Goal: Task Accomplishment & Management: Manage account settings

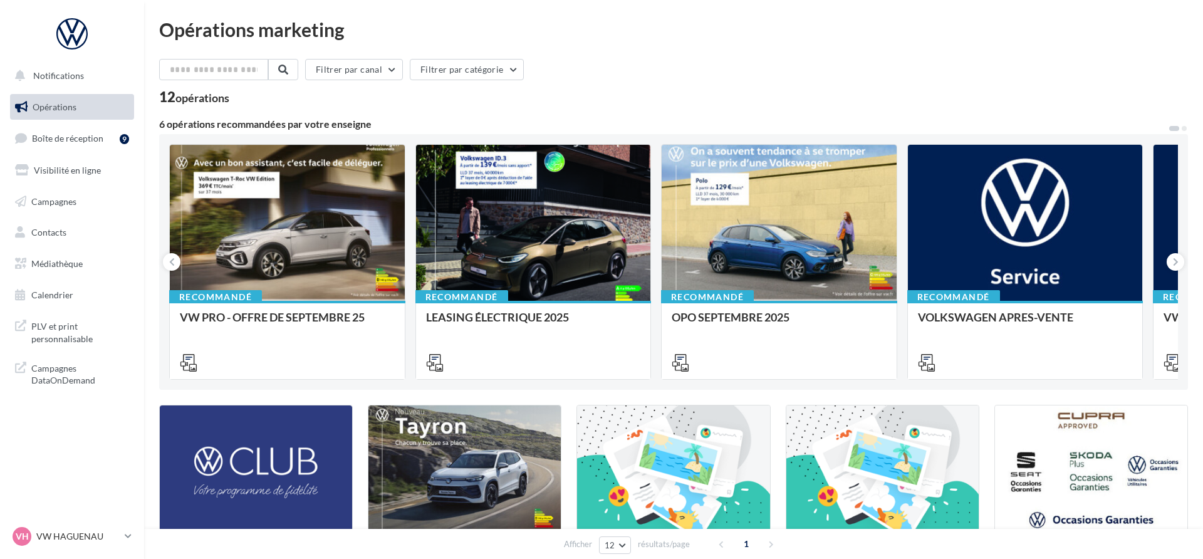
scroll to position [1, 0]
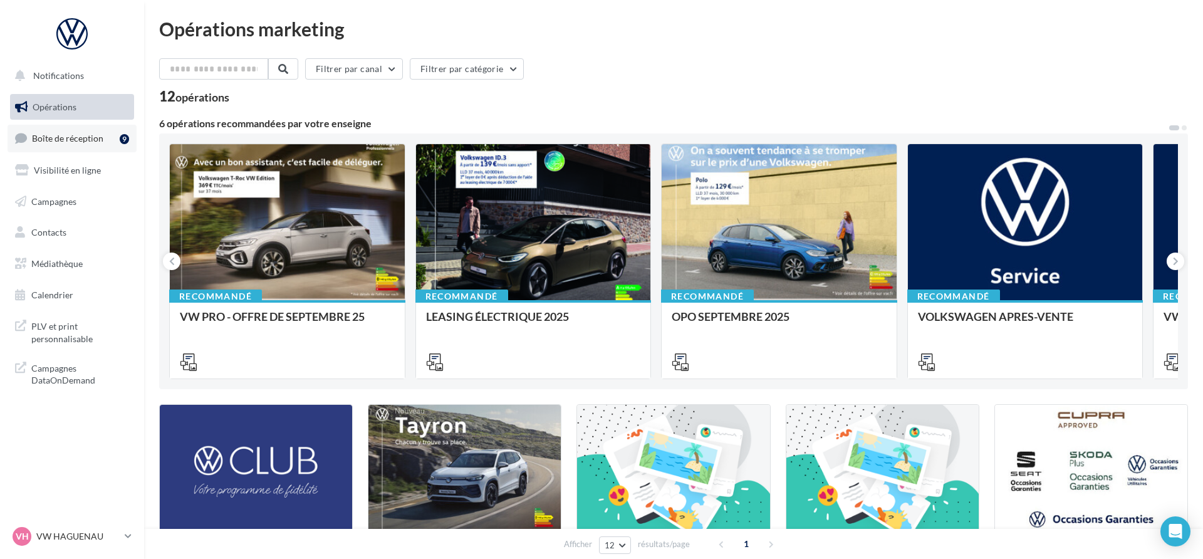
click at [110, 144] on link "Boîte de réception 9" at bounding box center [72, 138] width 129 height 27
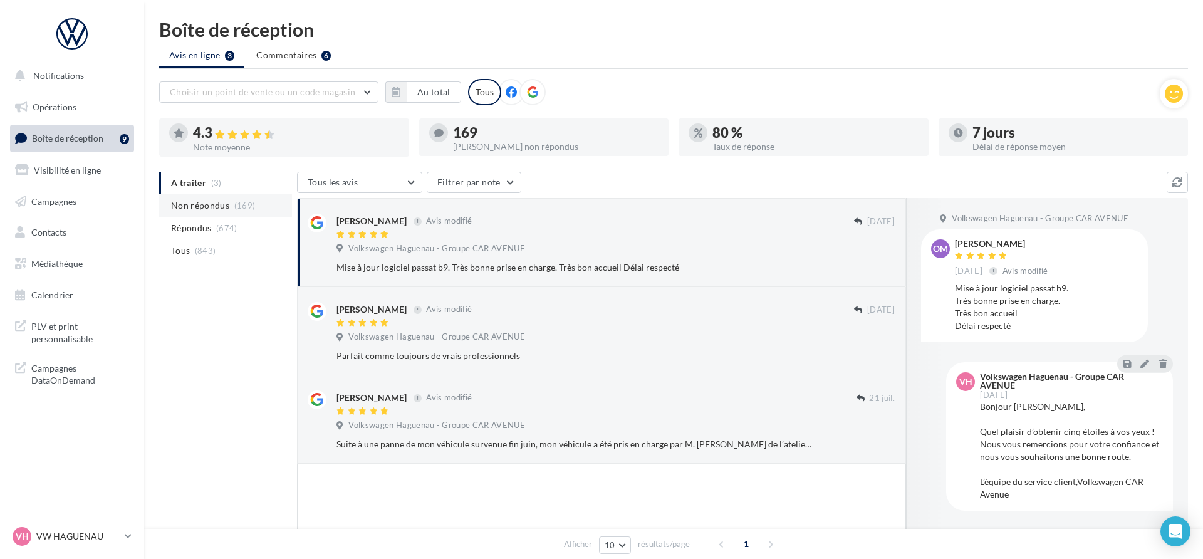
click at [258, 197] on li "Non répondus (169)" at bounding box center [225, 205] width 133 height 23
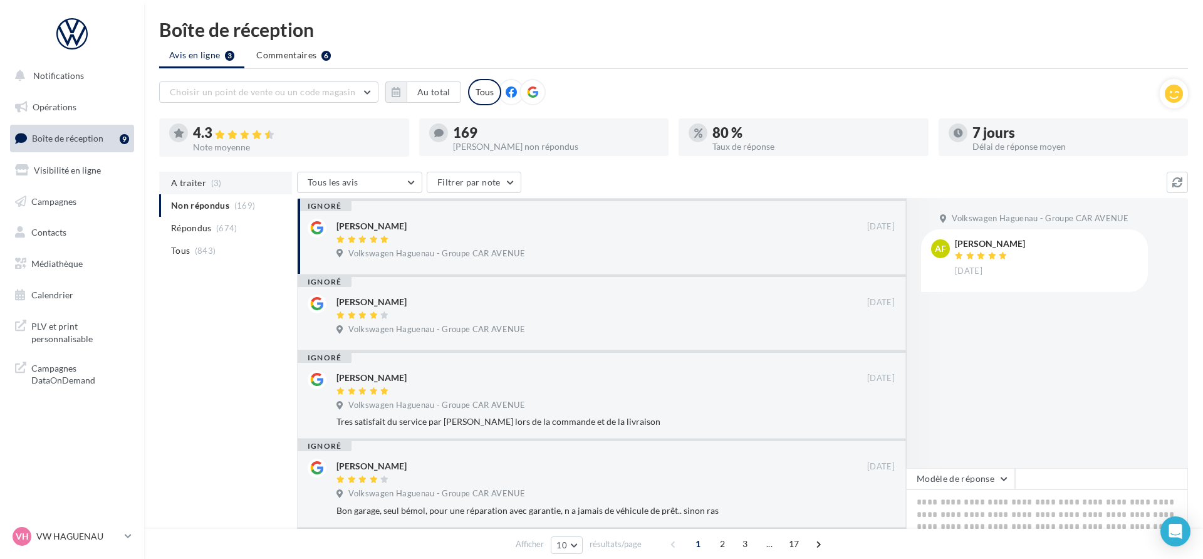
click at [250, 184] on li "A traiter (3)" at bounding box center [225, 183] width 133 height 23
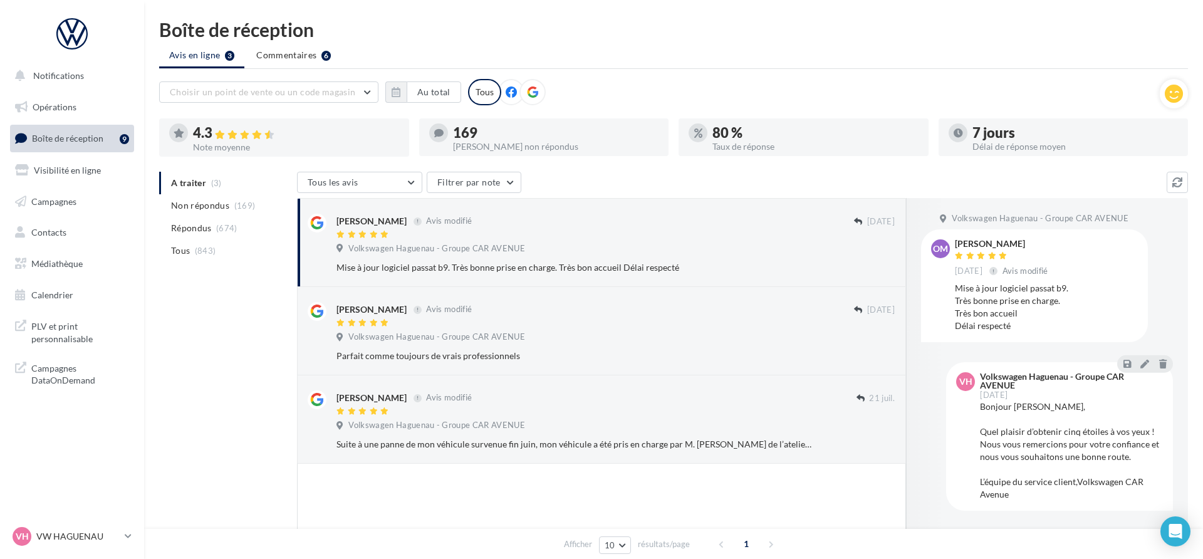
click at [215, 247] on li "Tous (843)" at bounding box center [225, 250] width 133 height 23
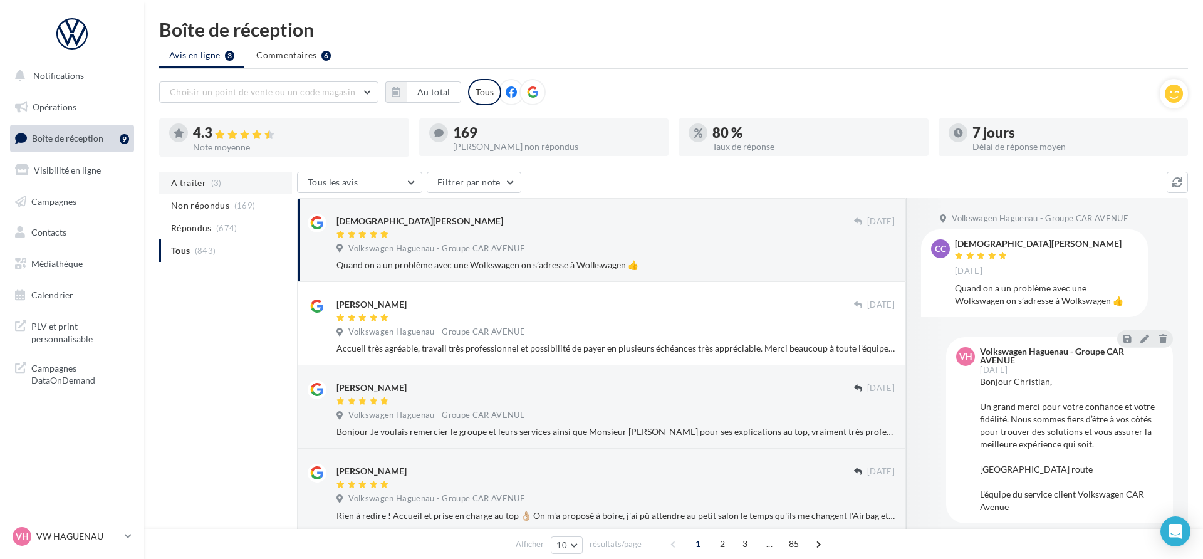
click at [225, 182] on li "A traiter (3)" at bounding box center [225, 183] width 133 height 23
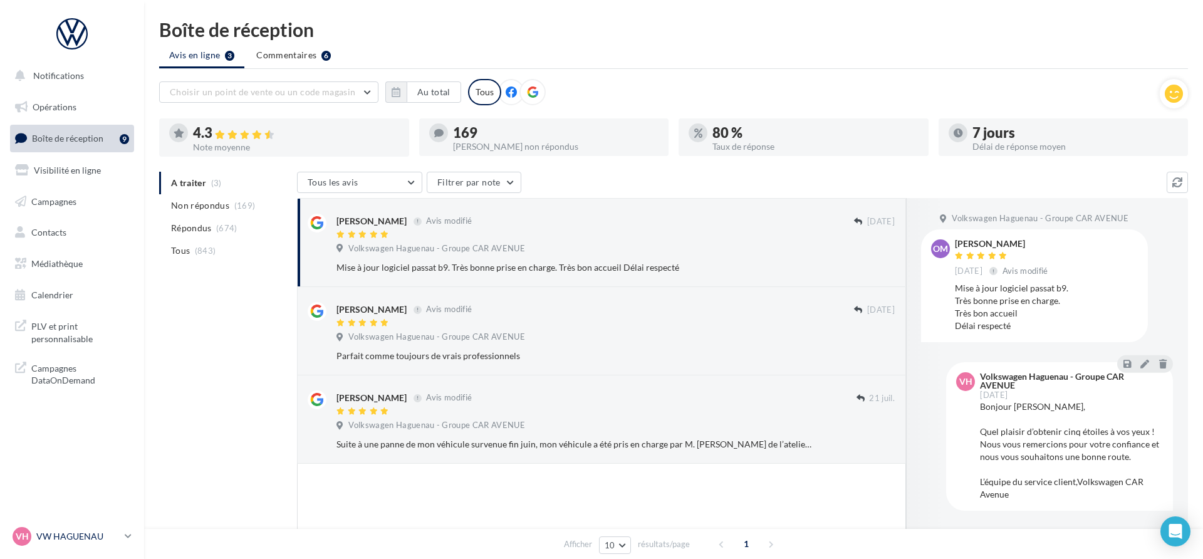
click at [112, 540] on p "VW HAGUENAU" at bounding box center [77, 536] width 83 height 13
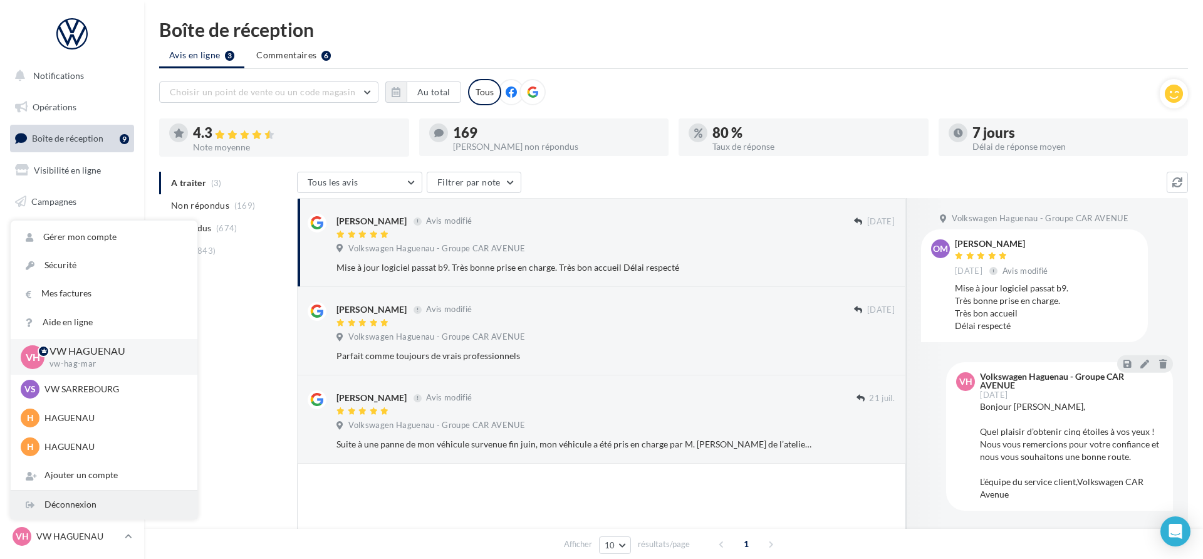
click at [110, 514] on div "Déconnexion" at bounding box center [104, 505] width 187 height 28
